Goal: Check status: Check status

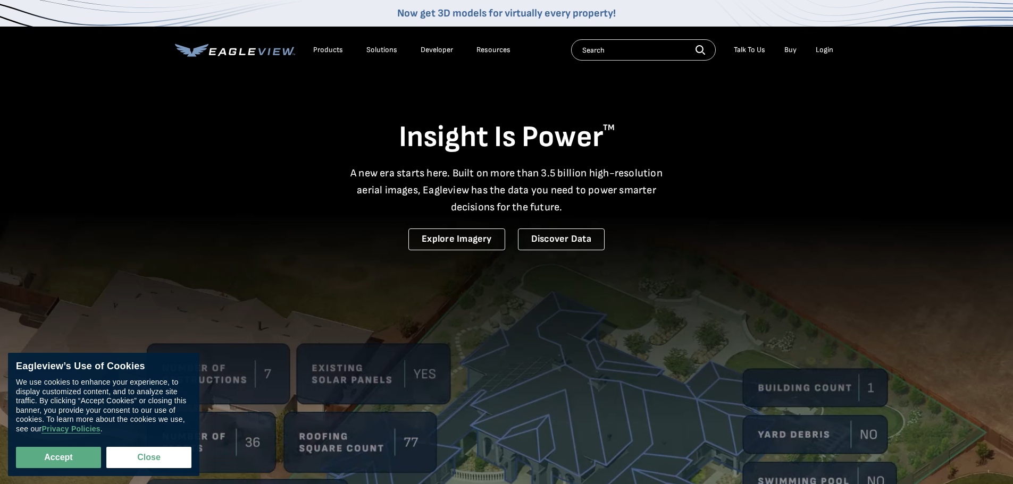
click at [823, 51] on div "Login" at bounding box center [825, 50] width 18 height 10
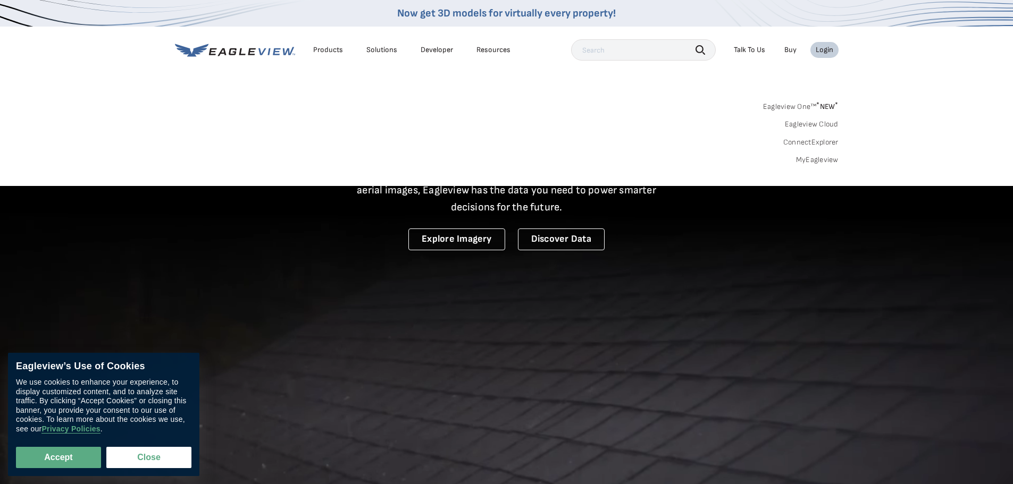
click at [823, 51] on div "Login" at bounding box center [825, 50] width 18 height 10
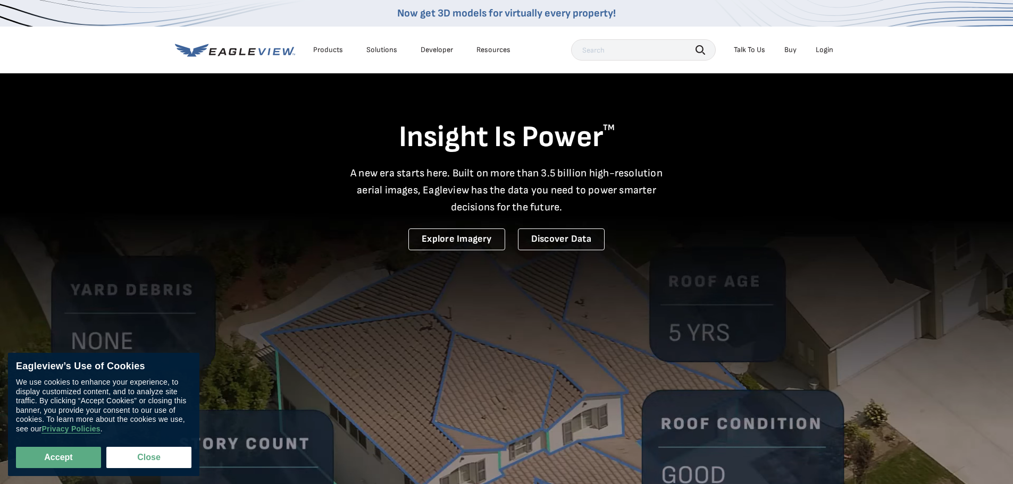
click at [823, 51] on div "Login" at bounding box center [825, 50] width 18 height 10
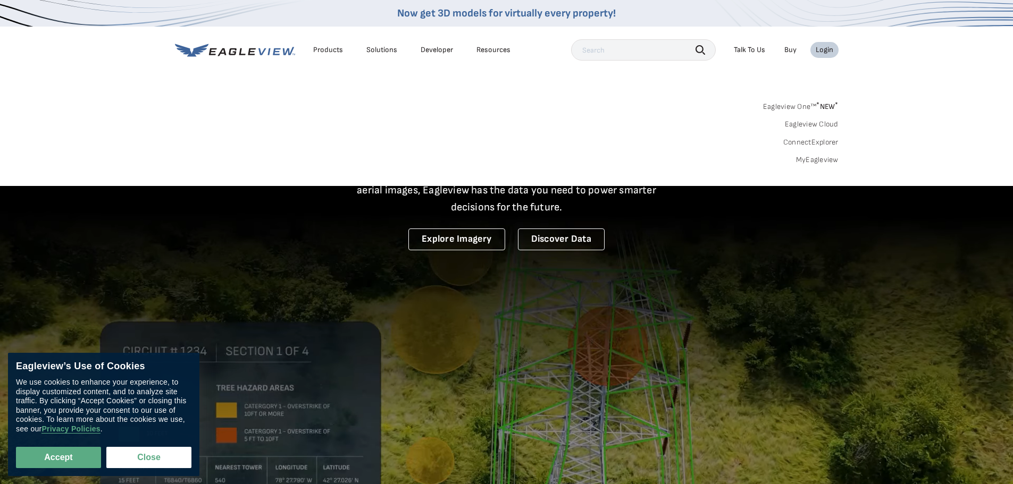
click at [816, 163] on link "MyEagleview" at bounding box center [817, 160] width 43 height 10
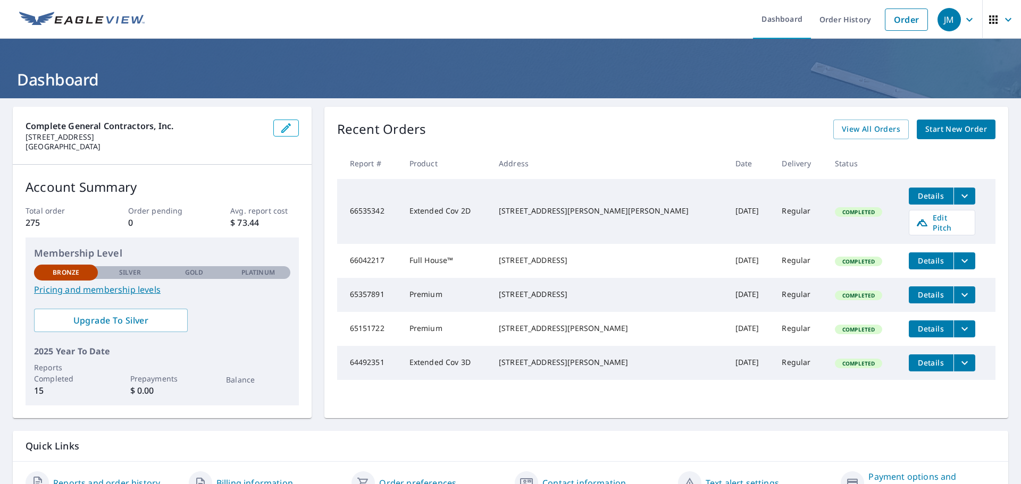
scroll to position [56, 0]
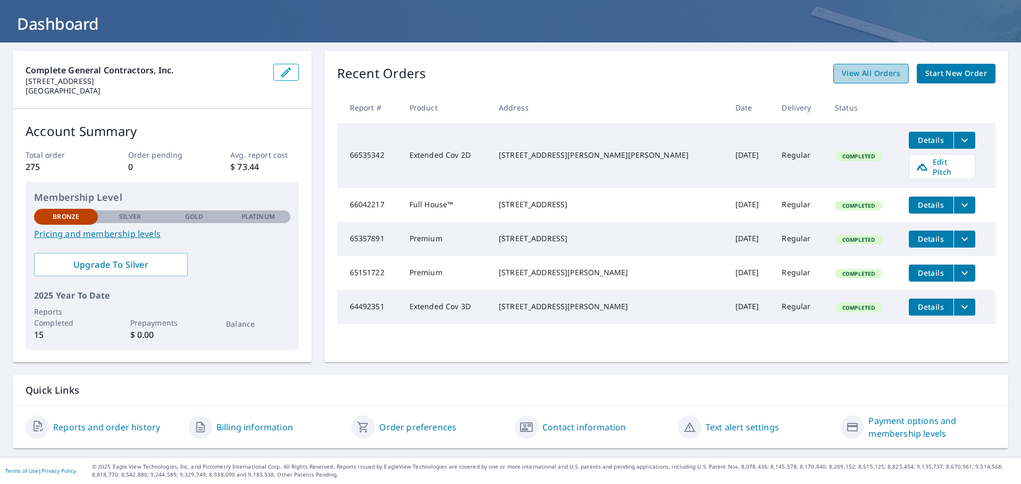
click at [871, 79] on span "View All Orders" at bounding box center [871, 73] width 58 height 13
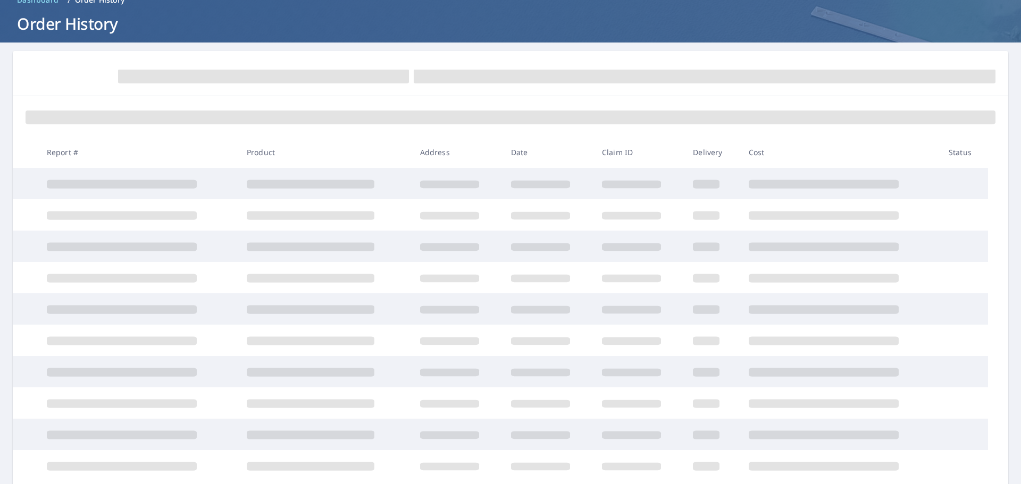
scroll to position [56, 0]
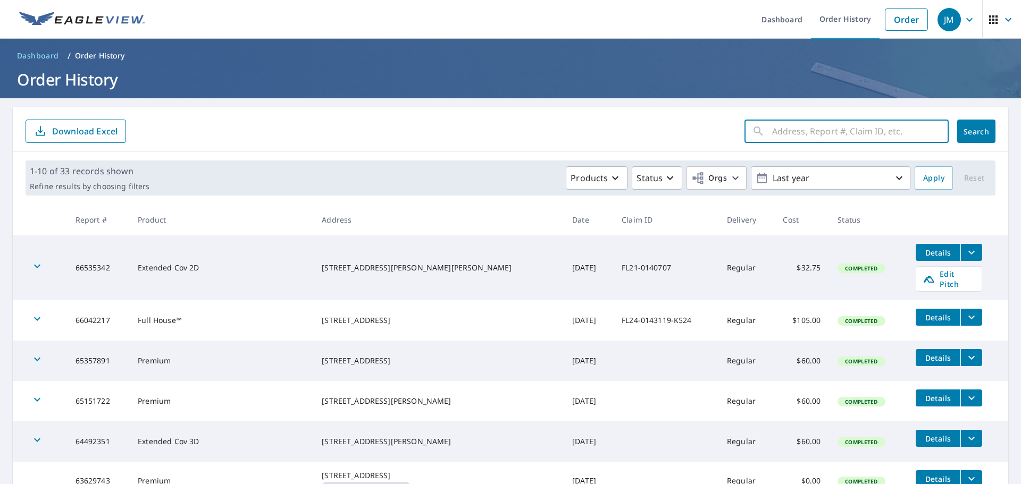
click at [833, 130] on input "text" at bounding box center [860, 131] width 176 height 30
type input "180 E State"
click button "Search" at bounding box center [976, 131] width 38 height 23
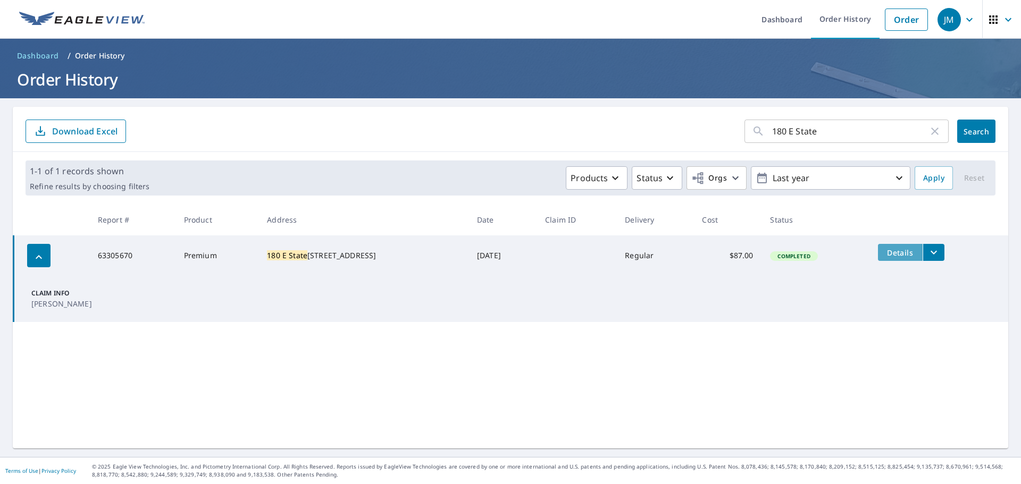
click at [890, 256] on span "Details" at bounding box center [900, 253] width 32 height 10
